Goal: Task Accomplishment & Management: Complete application form

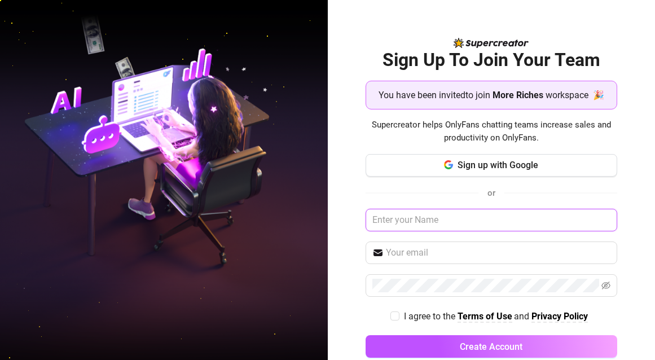
click at [488, 218] on input "text" at bounding box center [490, 220] width 251 height 23
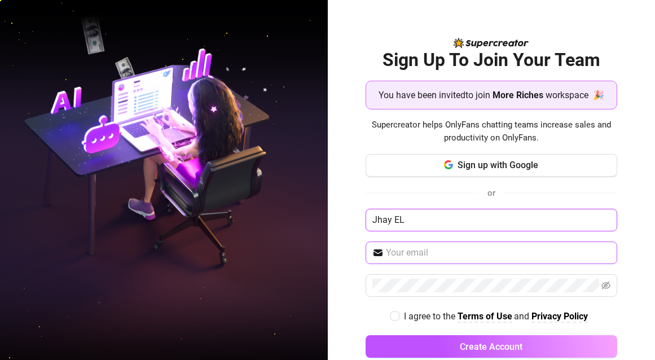
type input "Jhay EL"
click at [450, 253] on input "text" at bounding box center [498, 253] width 224 height 14
type input "[EMAIL_ADDRESS][DOMAIN_NAME]"
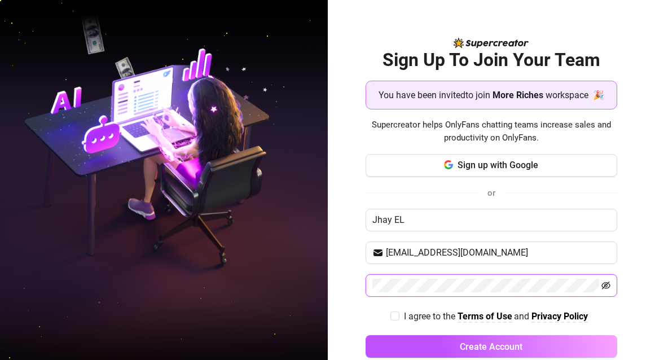
click at [601, 285] on icon "eye-invisible" at bounding box center [605, 285] width 9 height 8
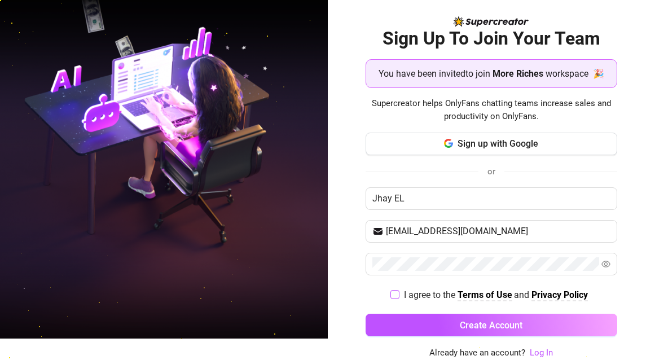
click at [390, 293] on input "I agree to the Terms of Use and Privacy Policy" at bounding box center [394, 294] width 8 height 8
checkbox input "true"
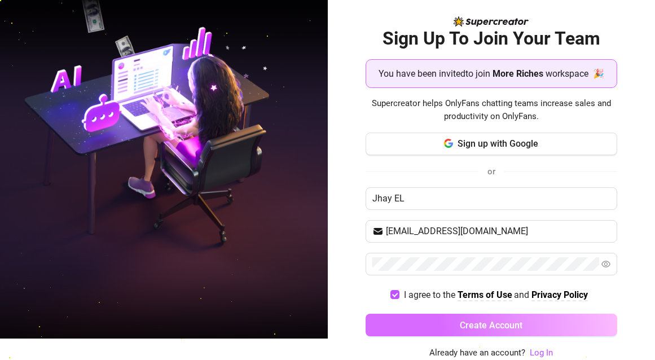
click at [488, 327] on span "Create Account" at bounding box center [491, 325] width 63 height 11
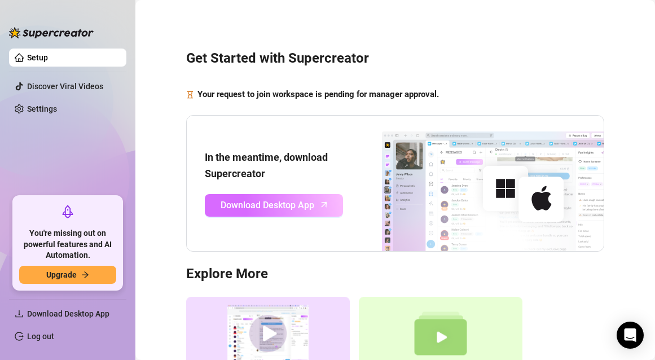
click at [276, 208] on span "Download Desktop App" at bounding box center [267, 205] width 94 height 14
